Goal: Task Accomplishment & Management: Manage account settings

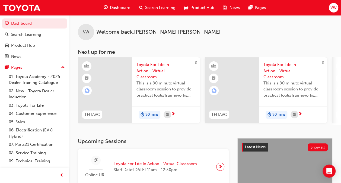
click at [333, 7] on span "VW" at bounding box center [333, 8] width 6 height 6
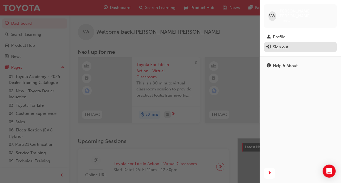
click at [286, 44] on div "Sign out" at bounding box center [280, 47] width 15 height 6
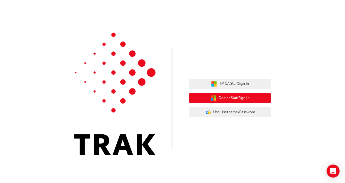
click at [238, 98] on span "Dealer Staff Sign In" at bounding box center [233, 98] width 31 height 6
